Goal: Navigation & Orientation: Find specific page/section

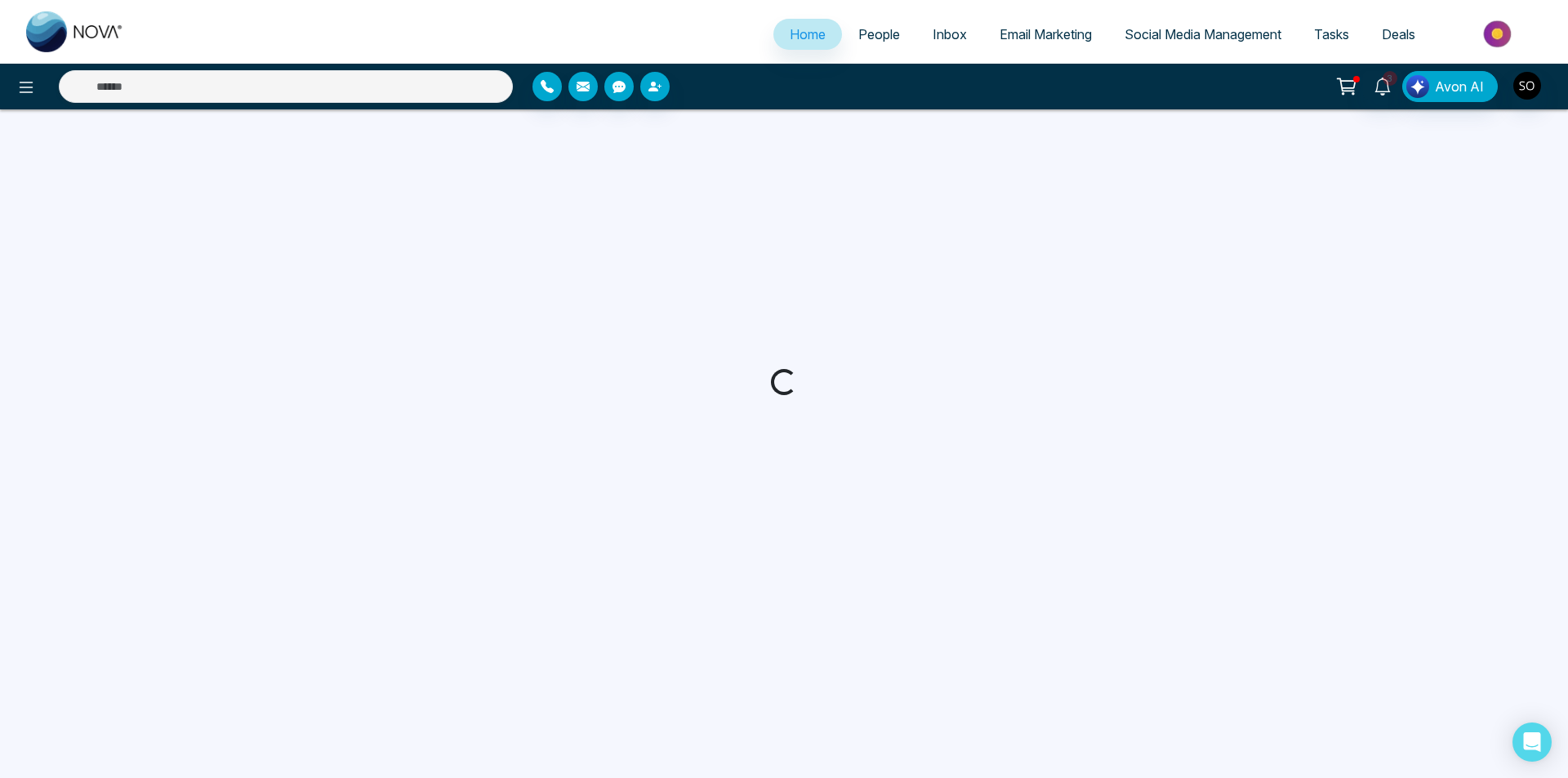
select select "*"
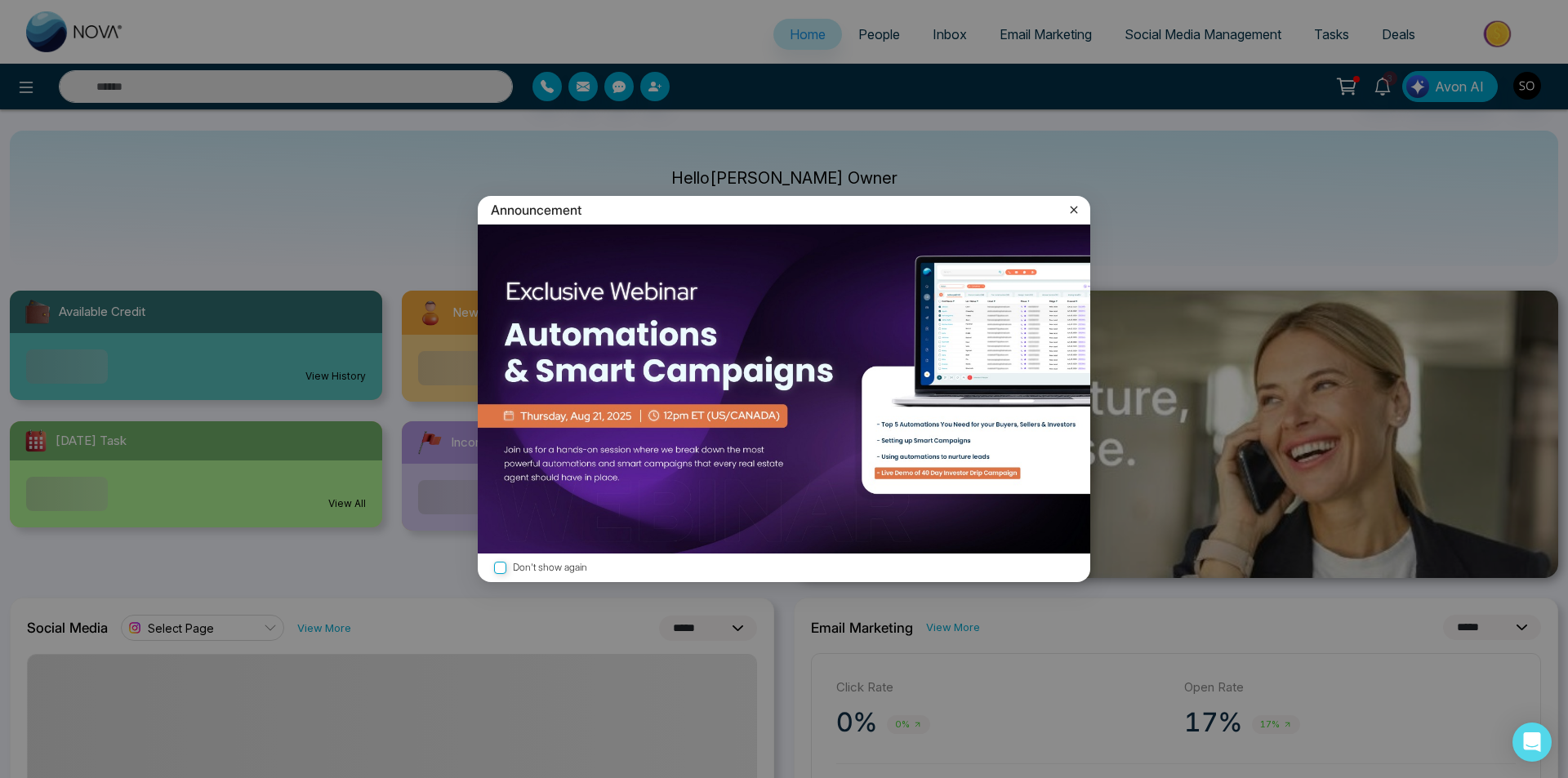
click at [1077, 210] on icon at bounding box center [1074, 210] width 16 height 16
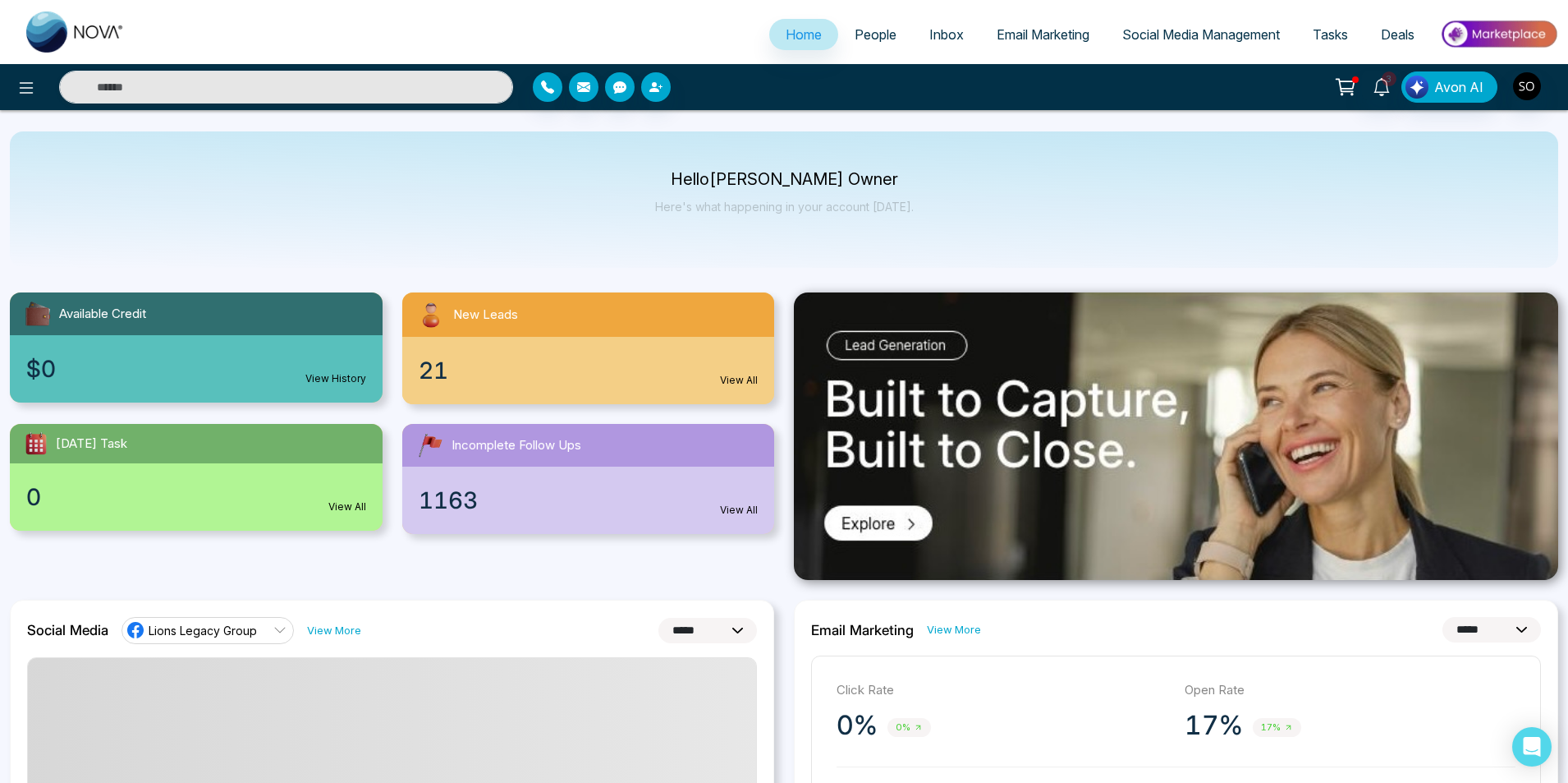
click at [857, 44] on link "People" at bounding box center [875, 34] width 75 height 31
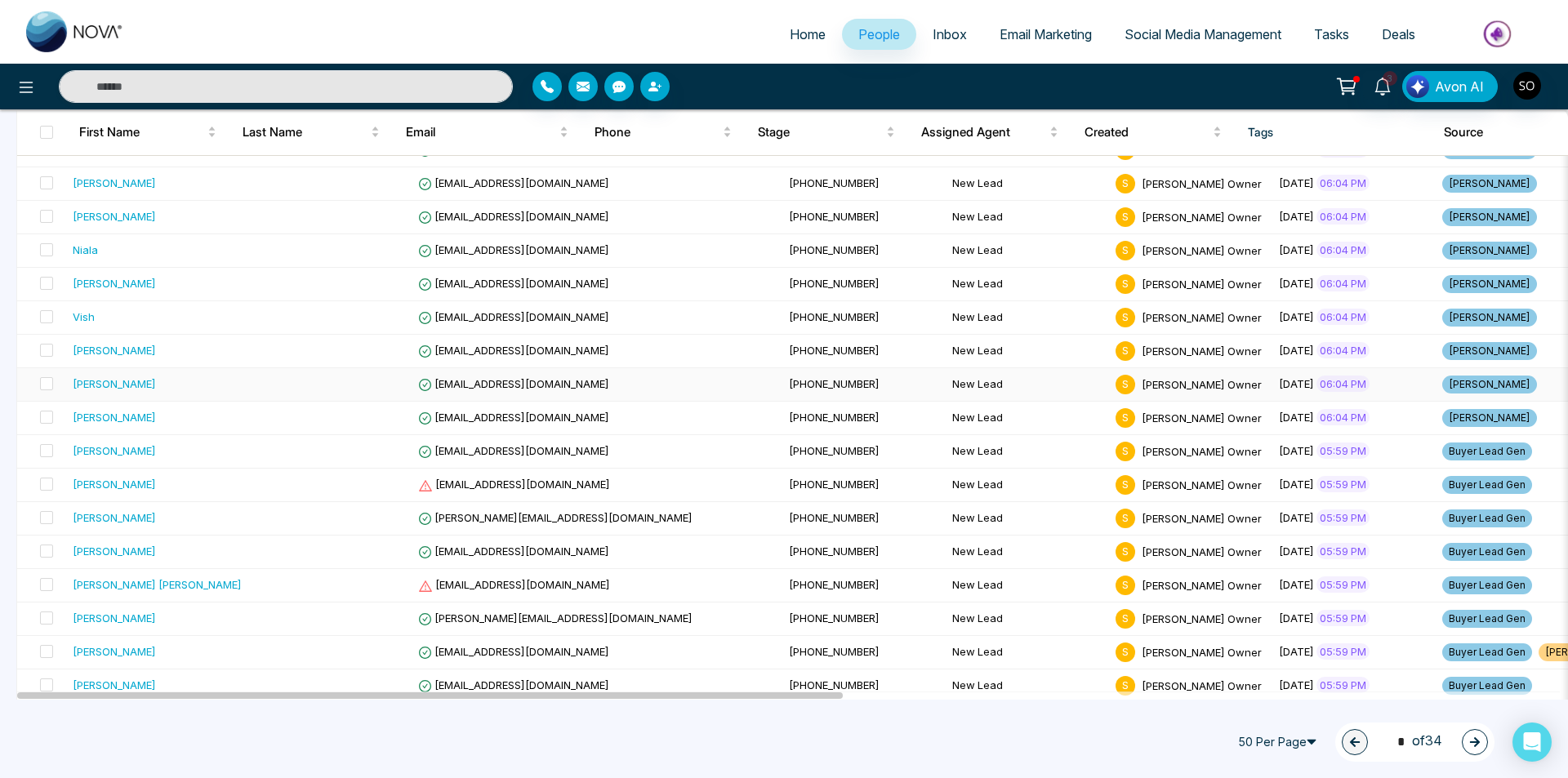
scroll to position [218, 0]
